Goal: Task Accomplishment & Management: Complete application form

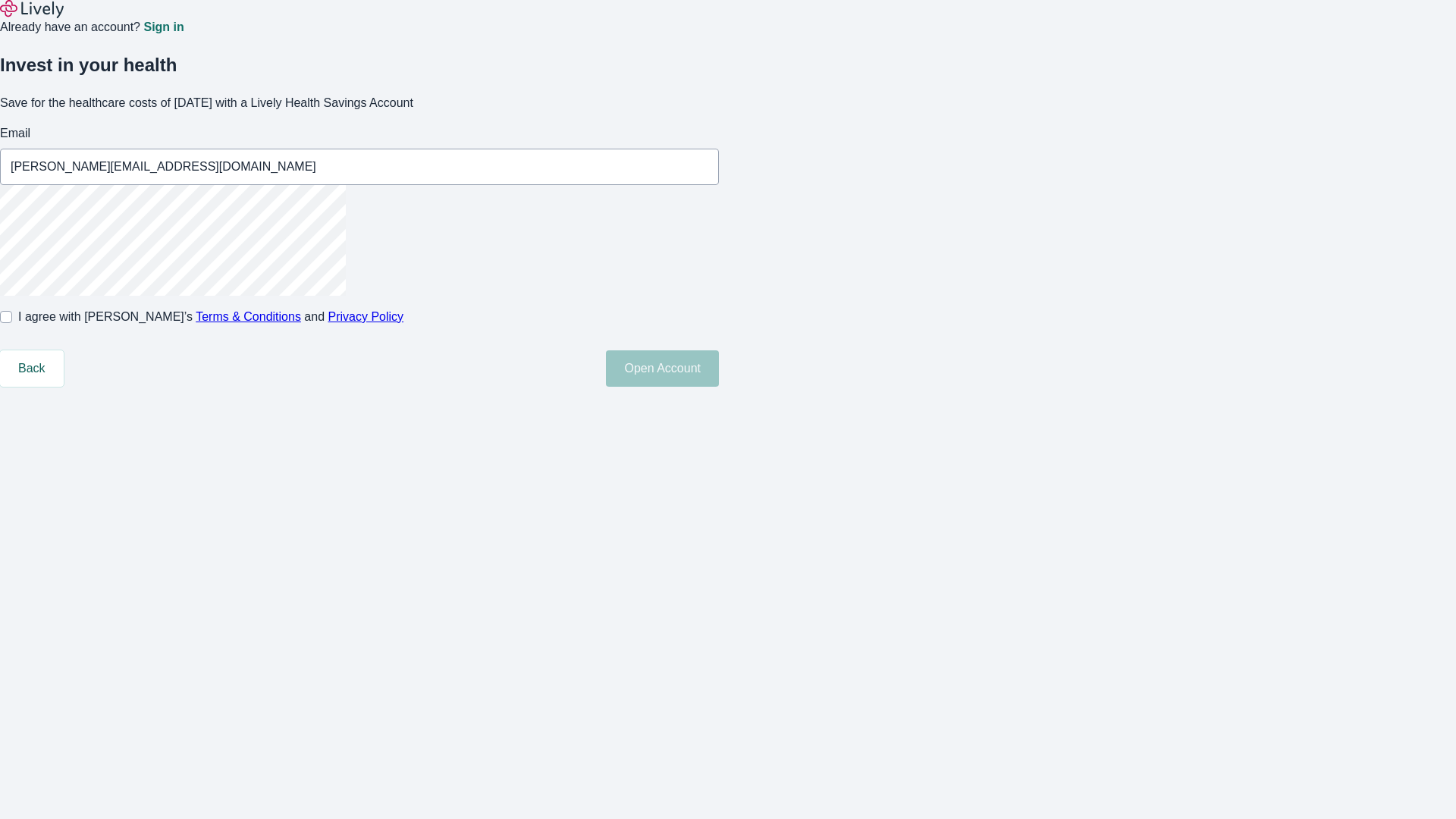
click at [13, 323] on input "I agree with Lively’s Terms & Conditions and Privacy Policy" at bounding box center [6, 316] width 13 height 13
checkbox input "true"
click at [719, 387] on button "Open Account" at bounding box center [662, 369] width 113 height 37
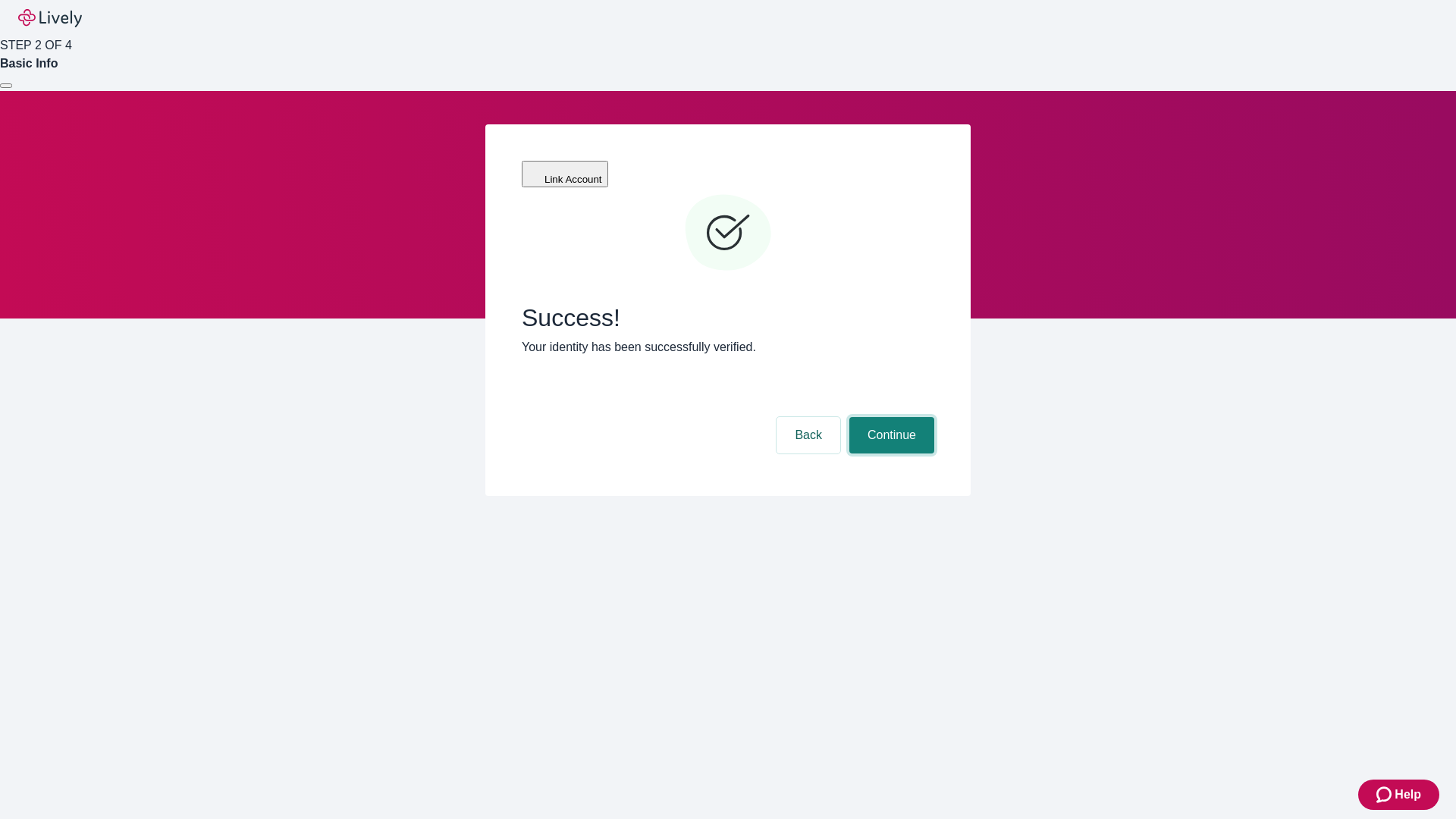
click at [890, 417] on button "Continue" at bounding box center [892, 436] width 85 height 37
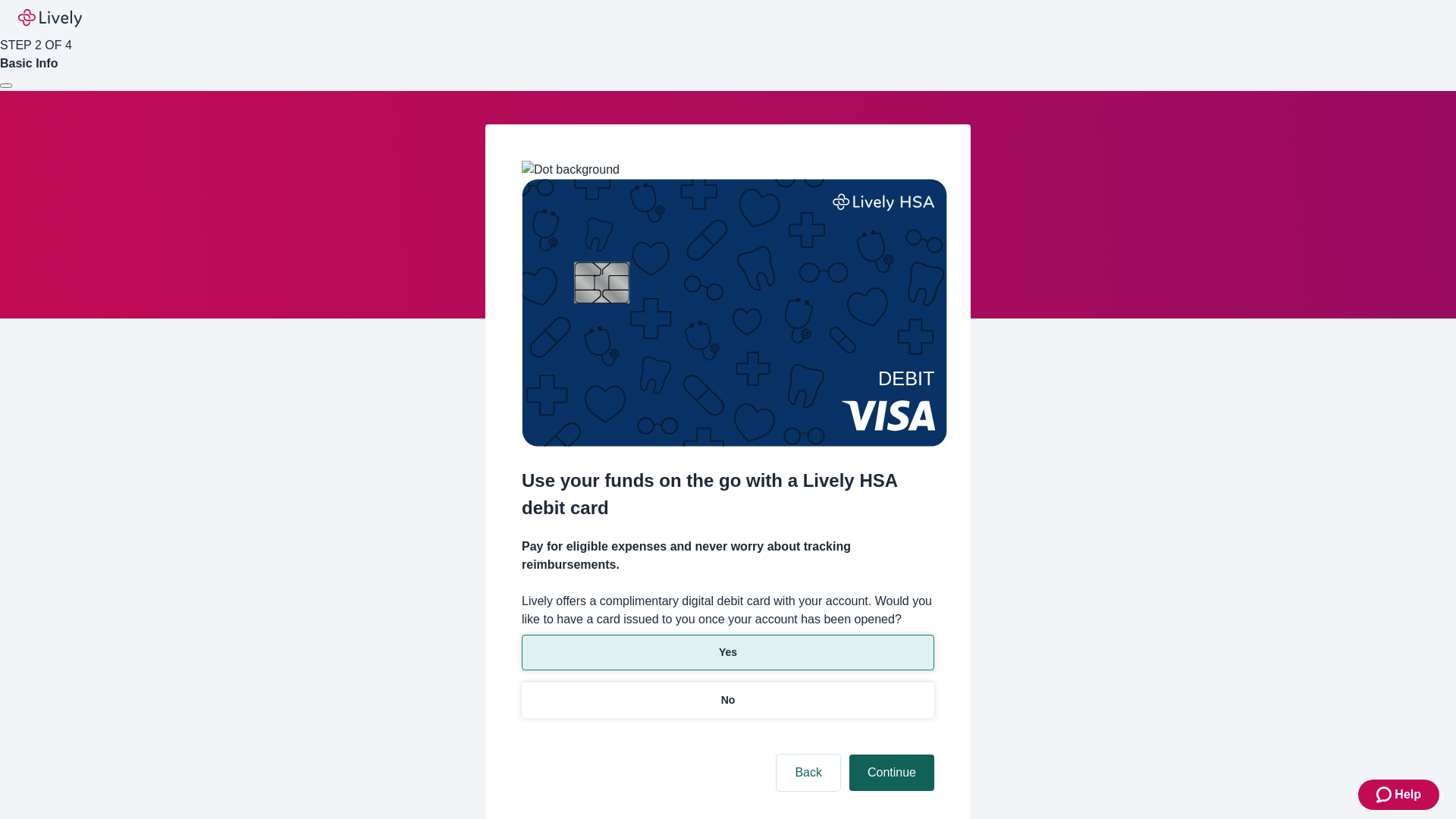
click at [727, 644] on p "Yes" at bounding box center [728, 652] width 18 height 16
click at [890, 755] on button "Continue" at bounding box center [892, 773] width 85 height 37
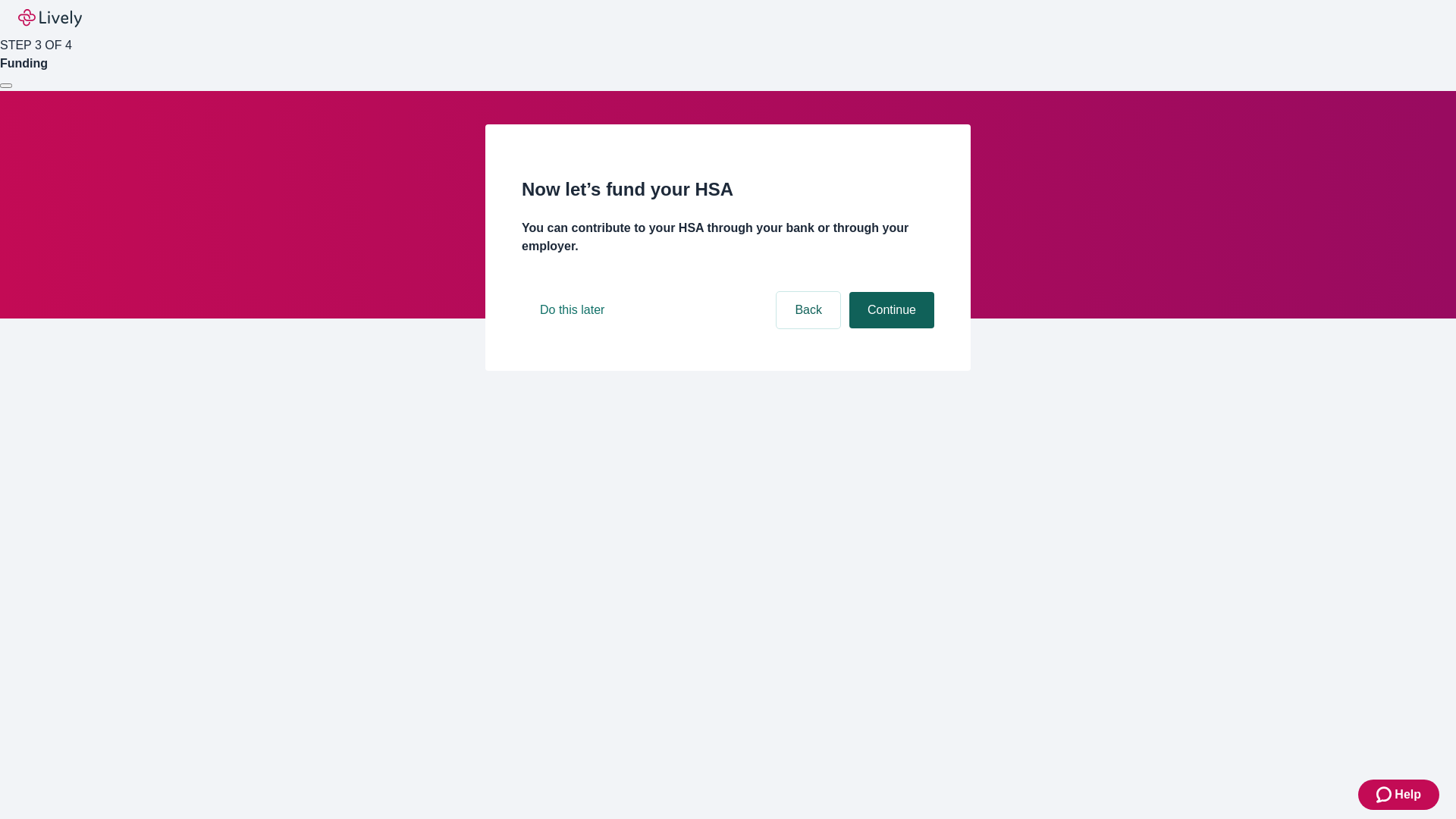
click at [890, 328] on button "Continue" at bounding box center [892, 311] width 85 height 37
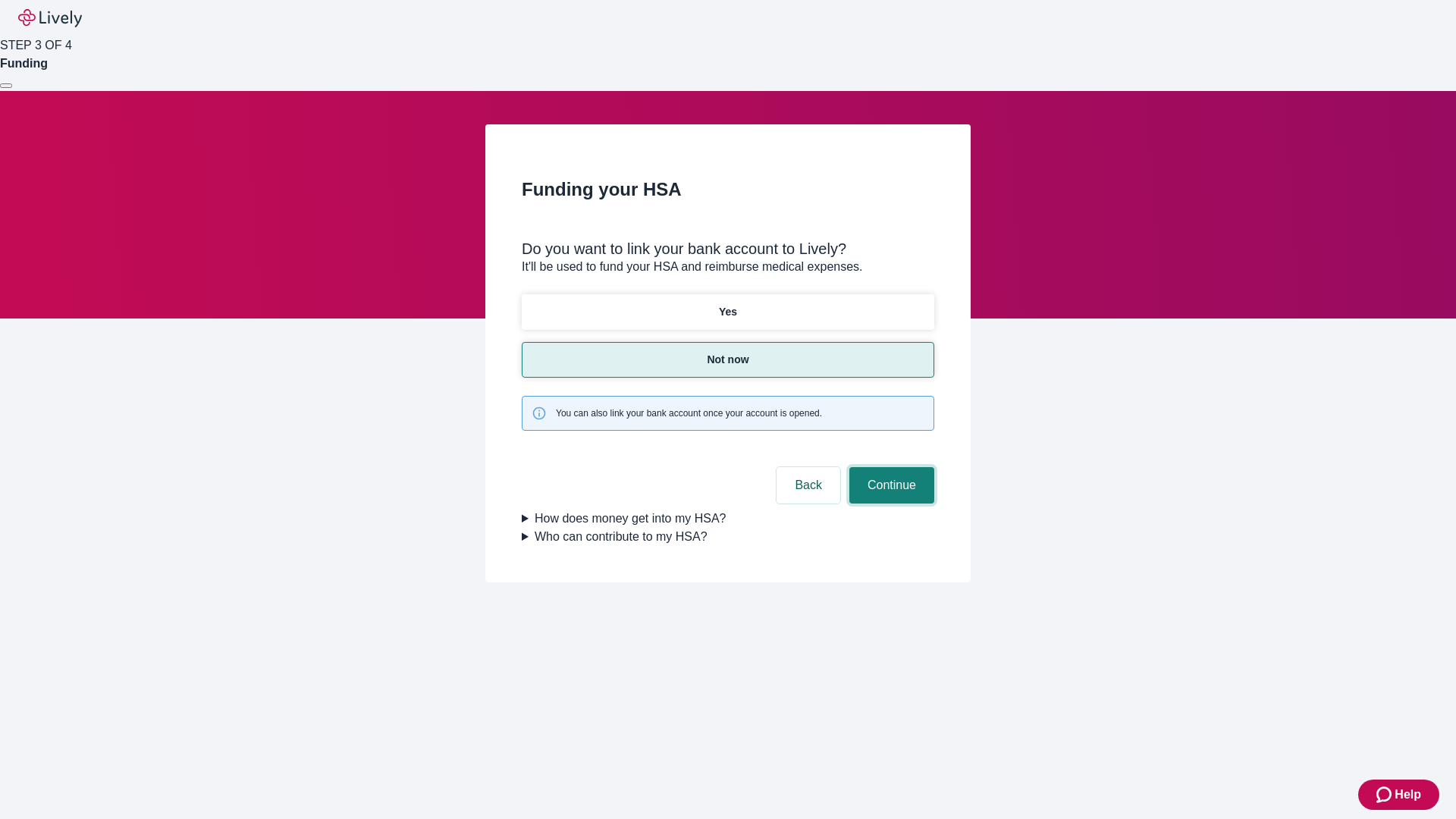
click at [890, 467] on button "Continue" at bounding box center [892, 485] width 85 height 37
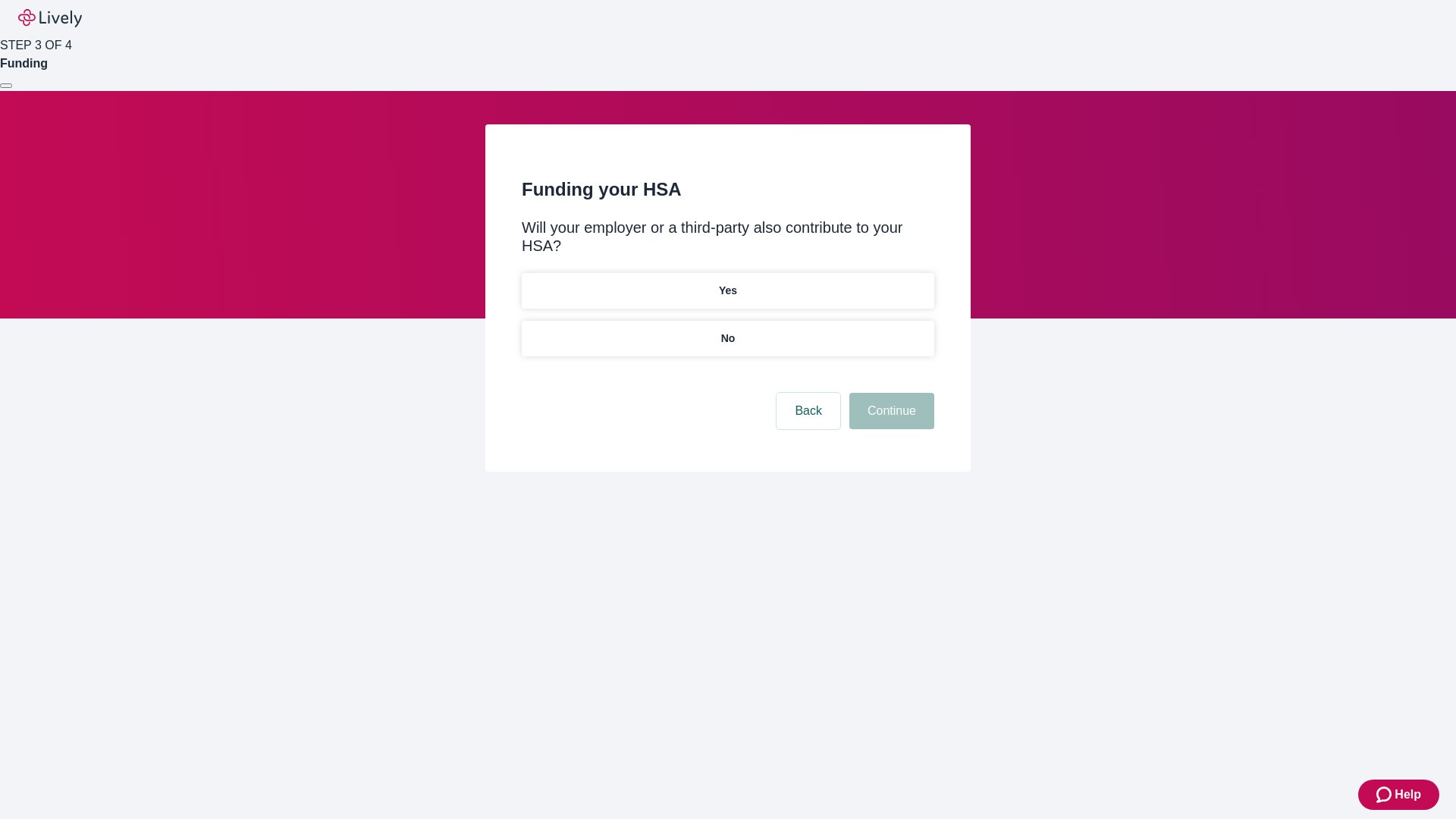
click at [727, 331] on p "No" at bounding box center [728, 339] width 15 height 16
click at [890, 393] on button "Continue" at bounding box center [892, 411] width 85 height 37
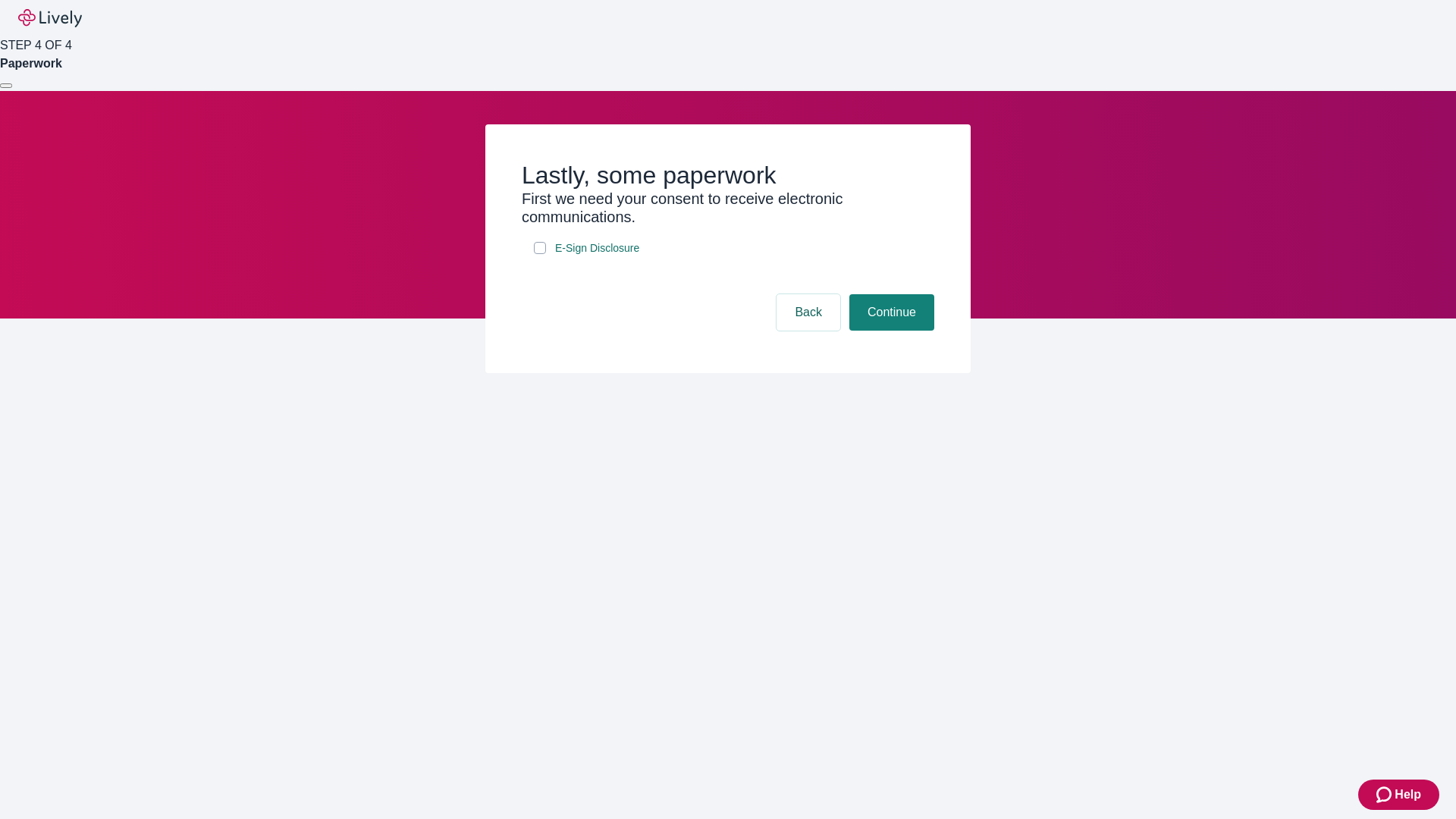
click at [540, 254] on input "E-Sign Disclosure" at bounding box center [540, 247] width 13 height 13
checkbox input "true"
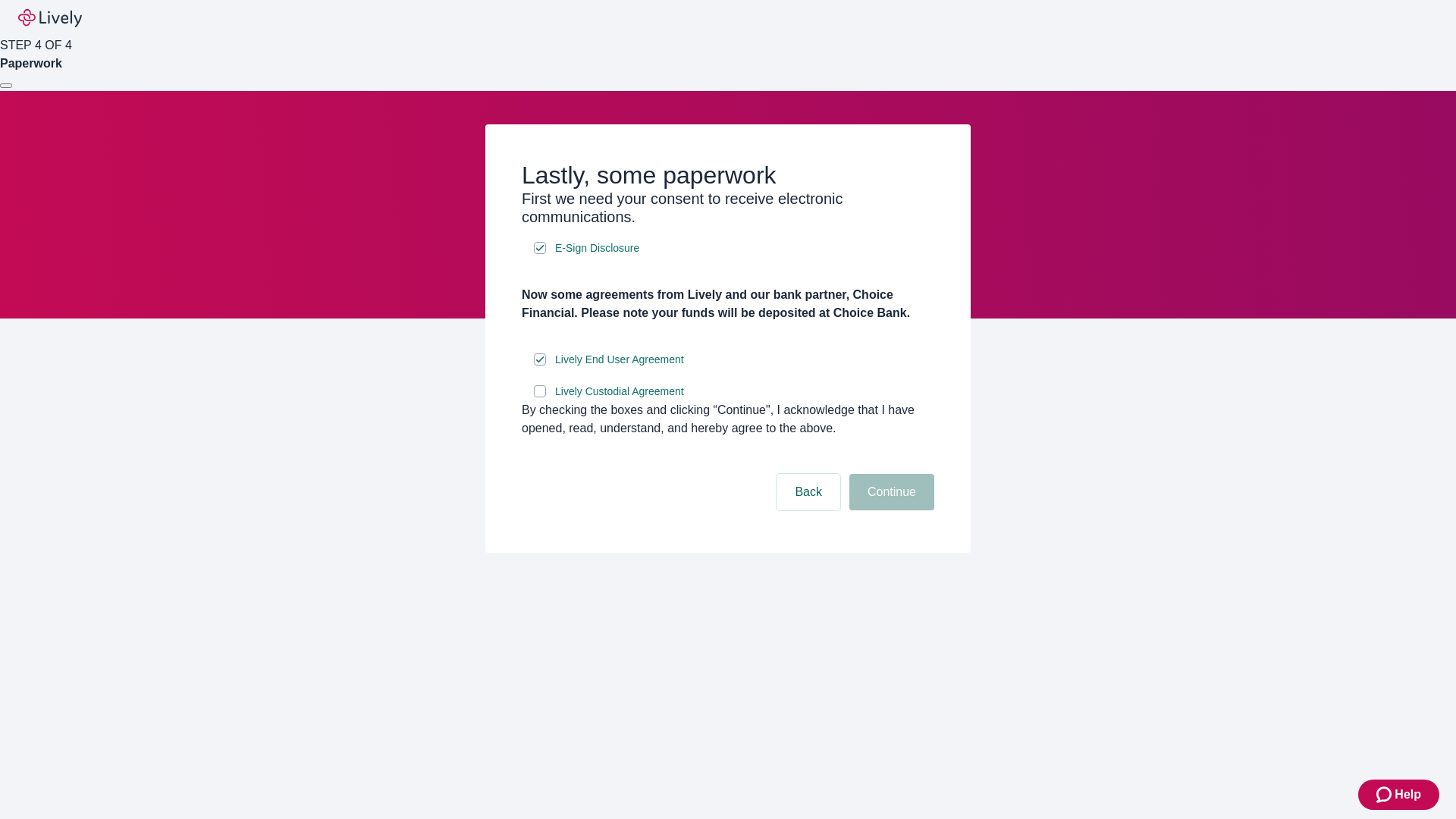
click at [540, 397] on input "Lively Custodial Agreement" at bounding box center [540, 391] width 13 height 13
checkbox input "true"
click at [890, 510] on button "Continue" at bounding box center [892, 492] width 85 height 37
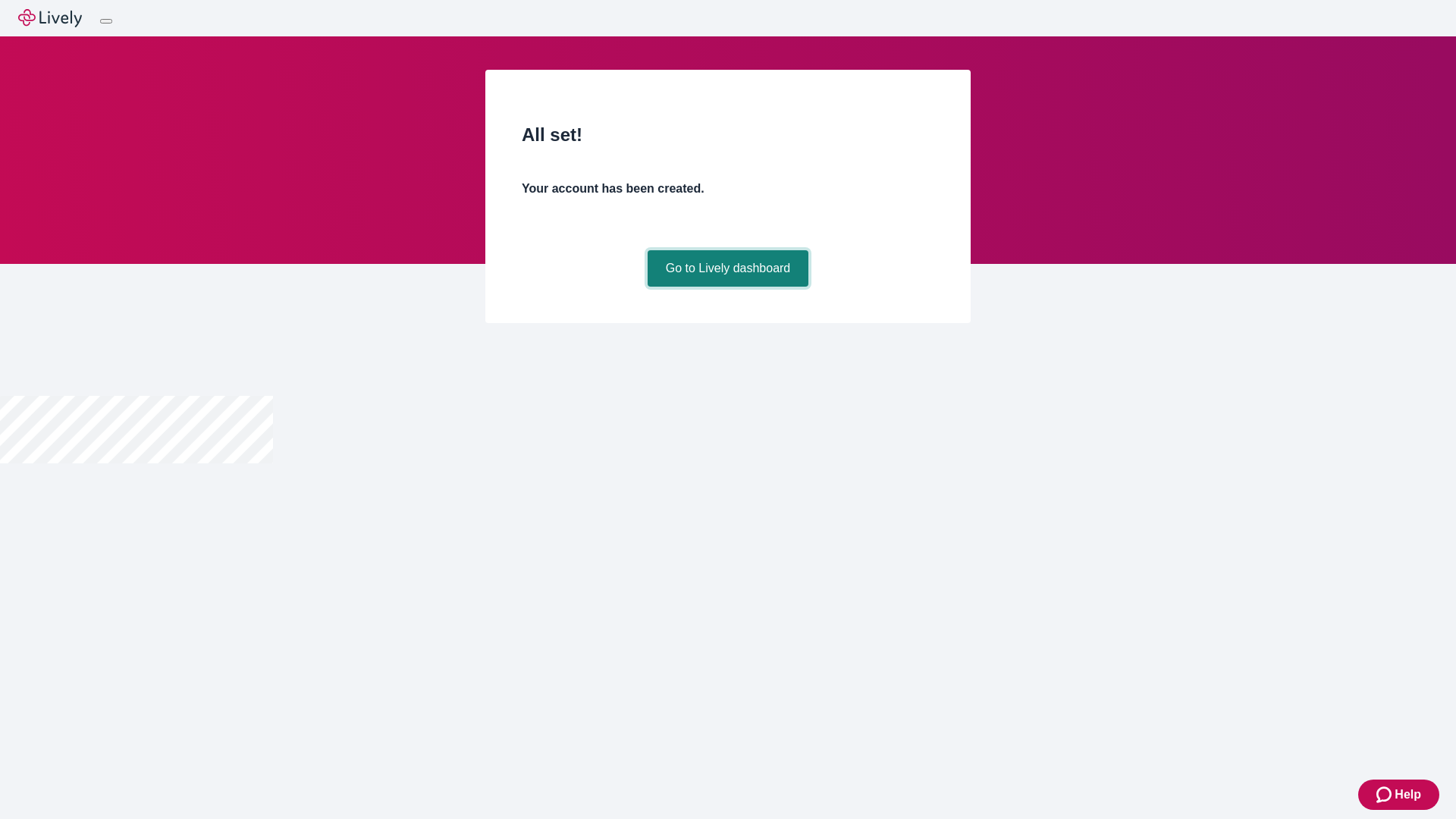
click at [727, 286] on link "Go to Lively dashboard" at bounding box center [728, 269] width 161 height 37
